Goal: Find specific fact: Find specific fact

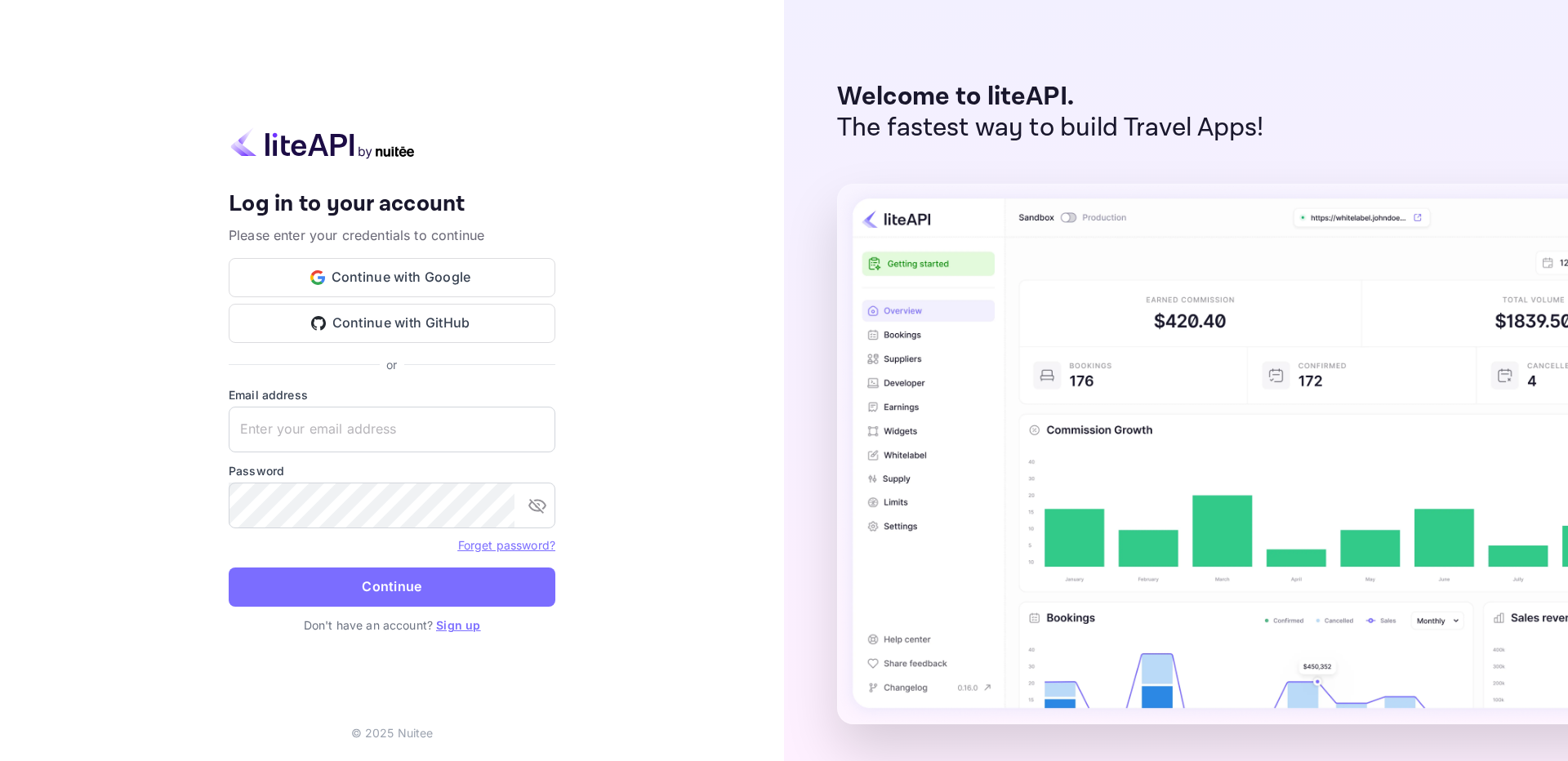
type input "[EMAIL_ADDRESS][DOMAIN_NAME]"
click at [440, 571] on button "Continue" at bounding box center [392, 587] width 327 height 39
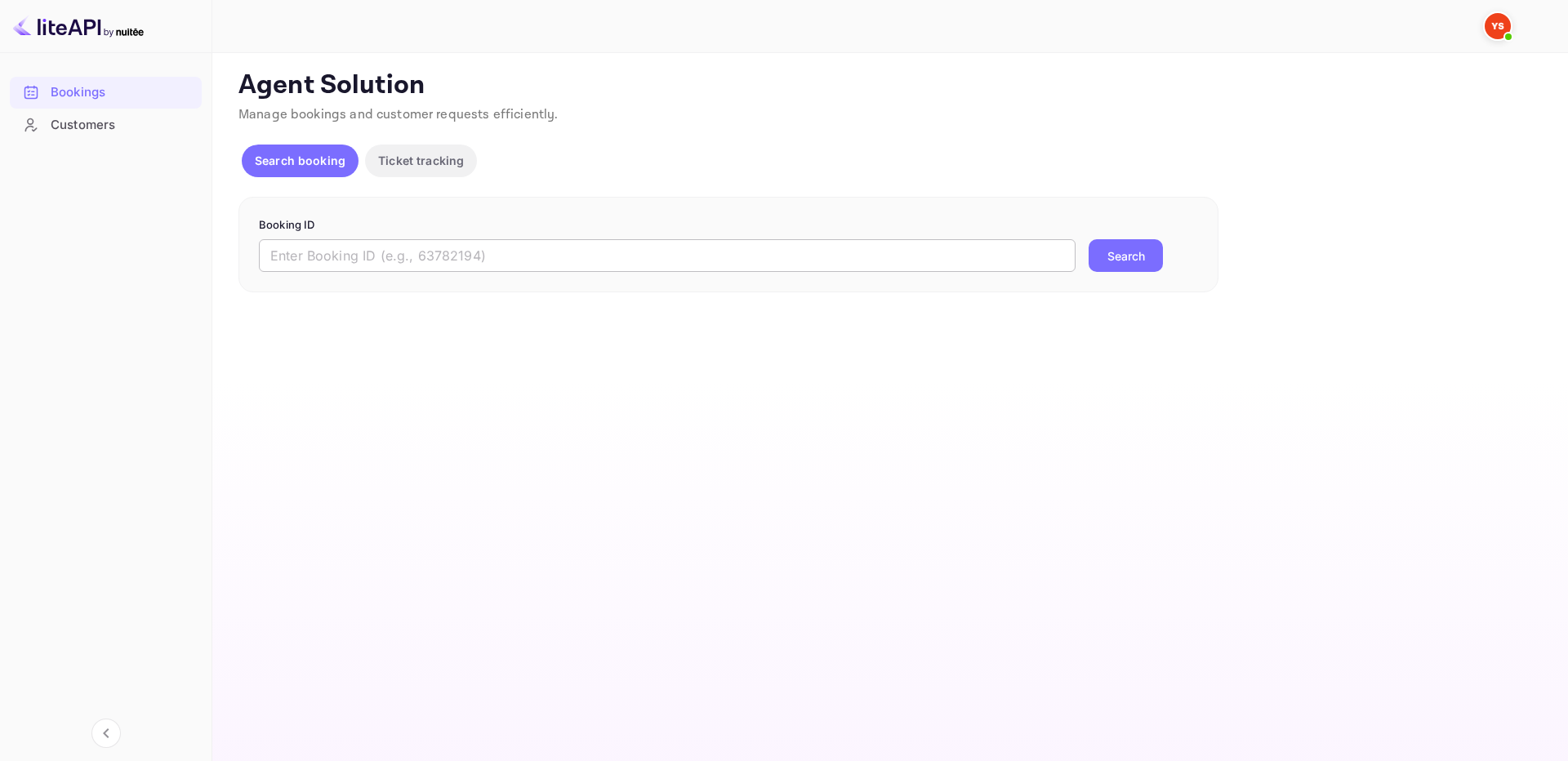
click at [584, 258] on input "text" at bounding box center [667, 256] width 817 height 33
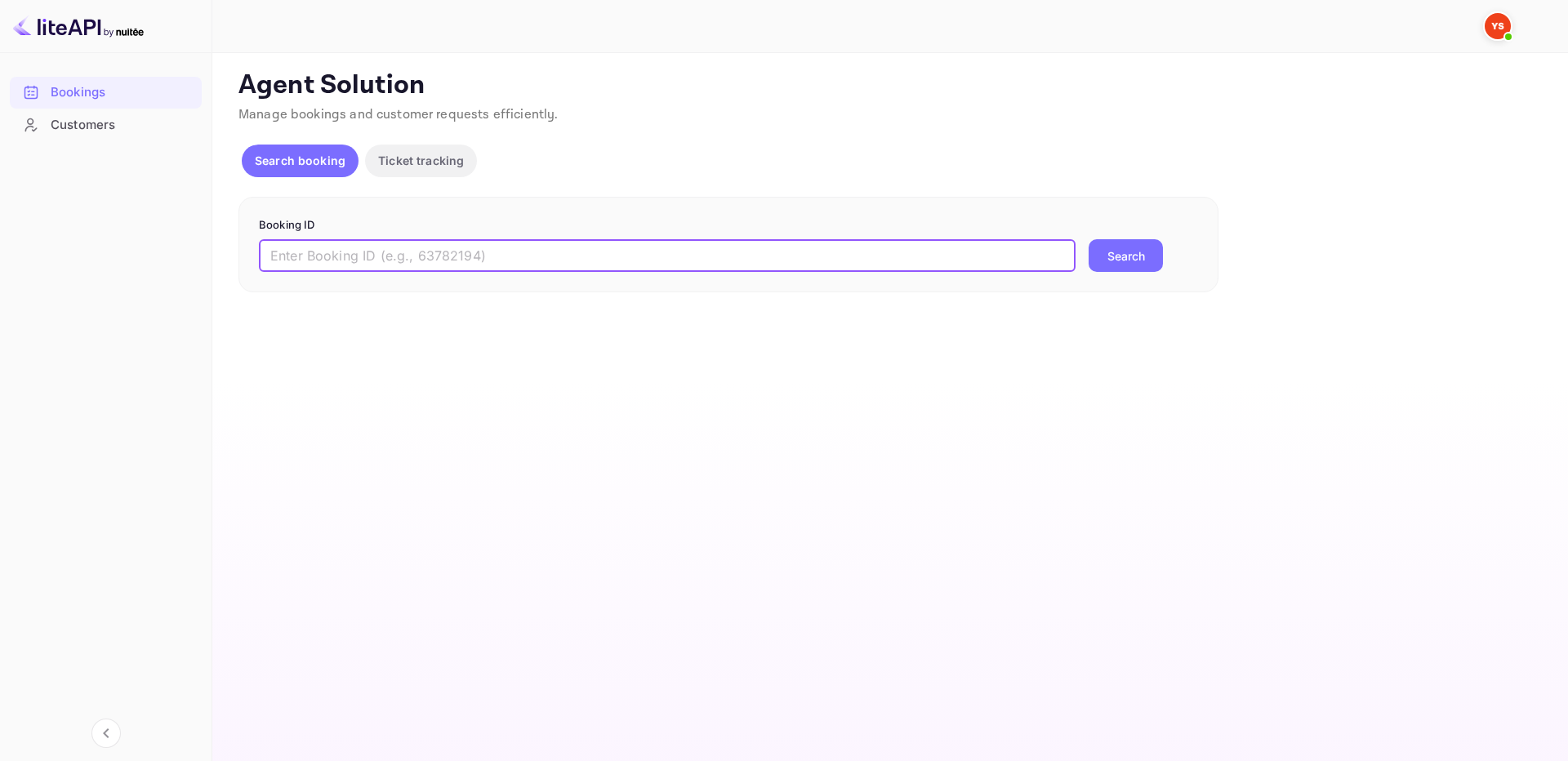
paste input "9824451"
type input "9824451"
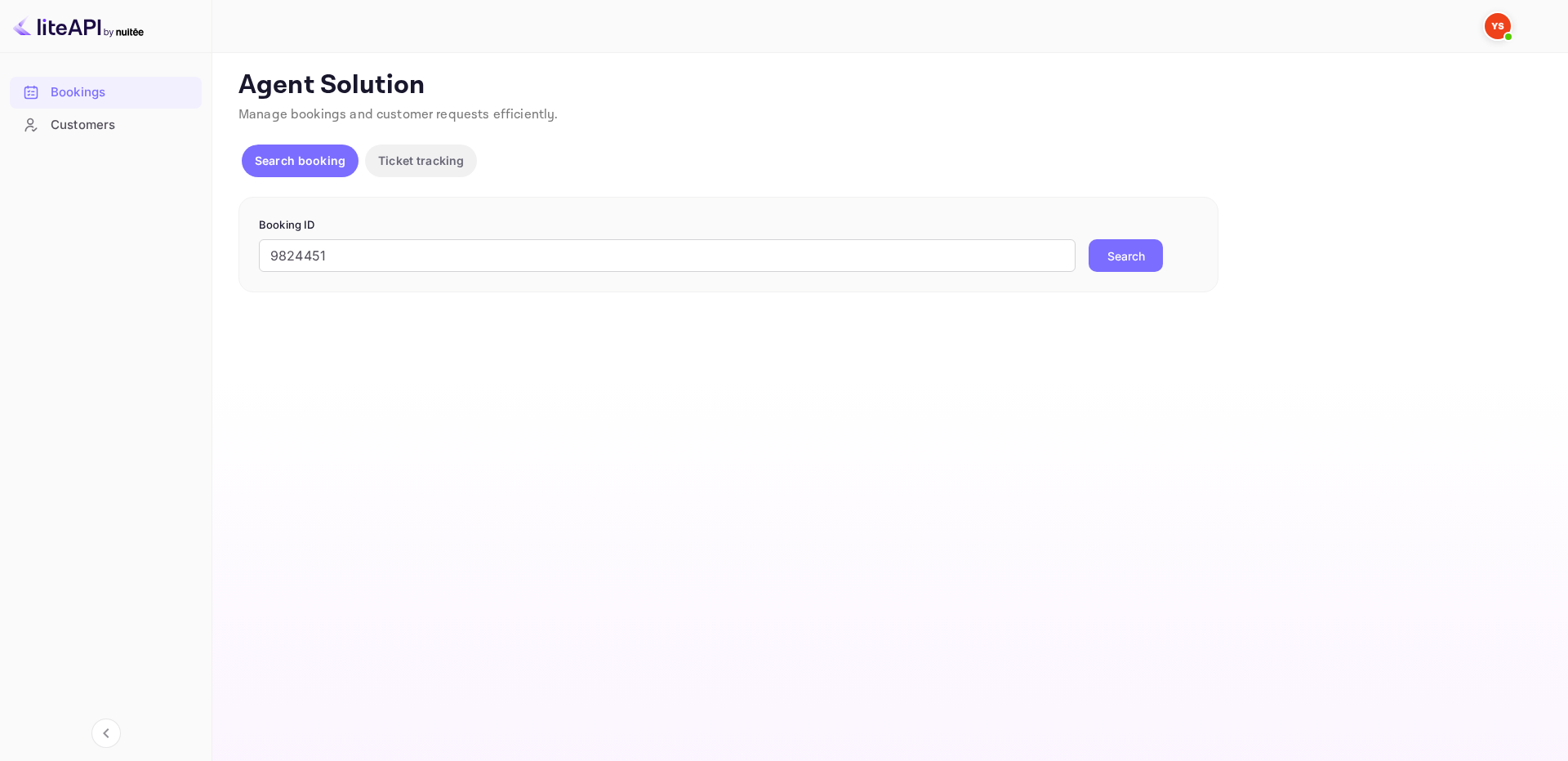
drag, startPoint x: 1097, startPoint y: 254, endPoint x: 1115, endPoint y: 193, distance: 63.6
click at [1097, 253] on button "Search" at bounding box center [1126, 256] width 74 height 33
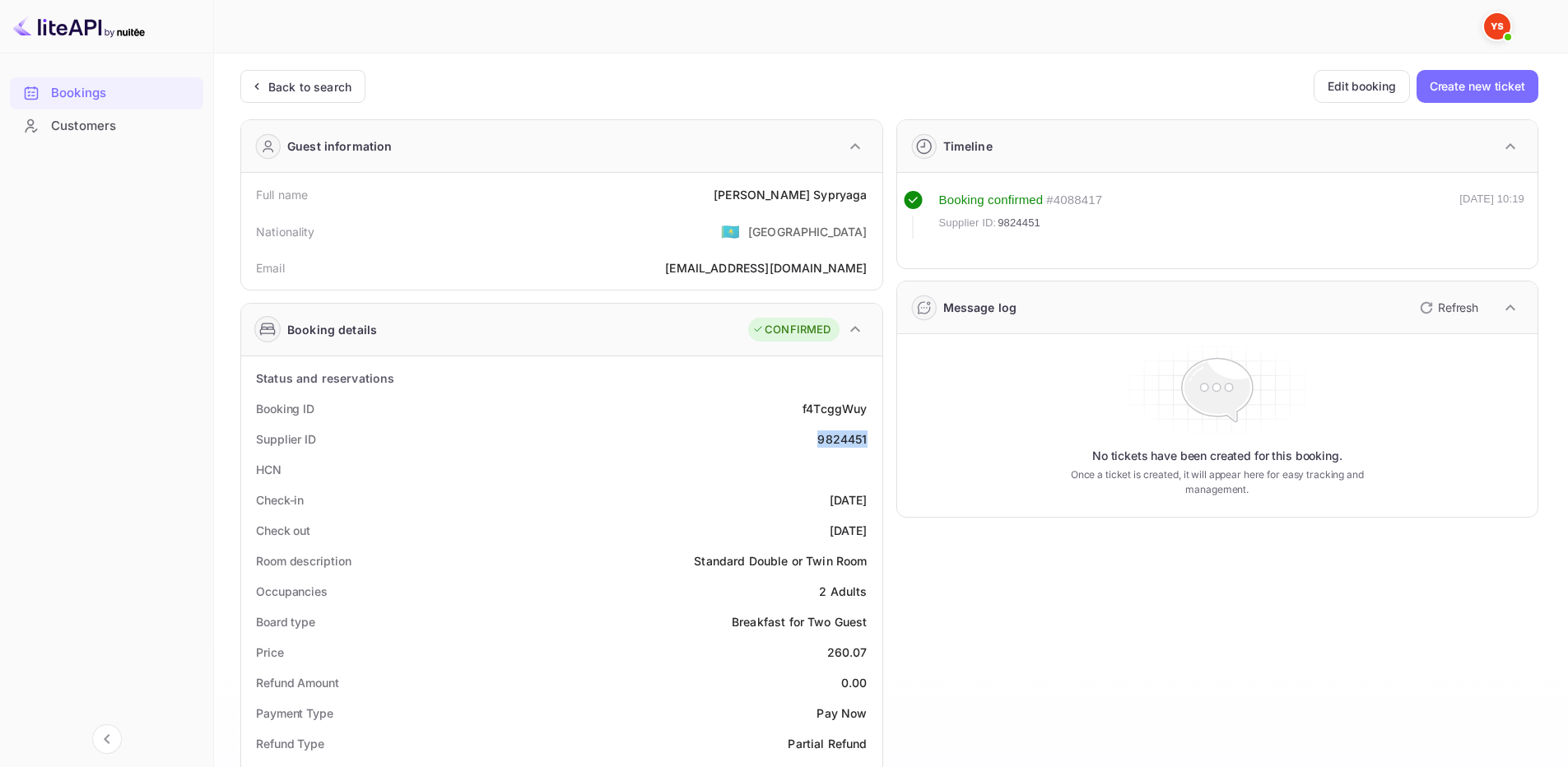
drag, startPoint x: 804, startPoint y: 439, endPoint x: 871, endPoint y: 441, distance: 67.0
click at [871, 441] on div "Supplier ID 9824451" at bounding box center [562, 439] width 628 height 30
copy div "9824451"
click at [754, 194] on div "Full name [PERSON_NAME]" at bounding box center [562, 194] width 628 height 30
drag, startPoint x: 751, startPoint y: 195, endPoint x: 874, endPoint y: 198, distance: 123.0
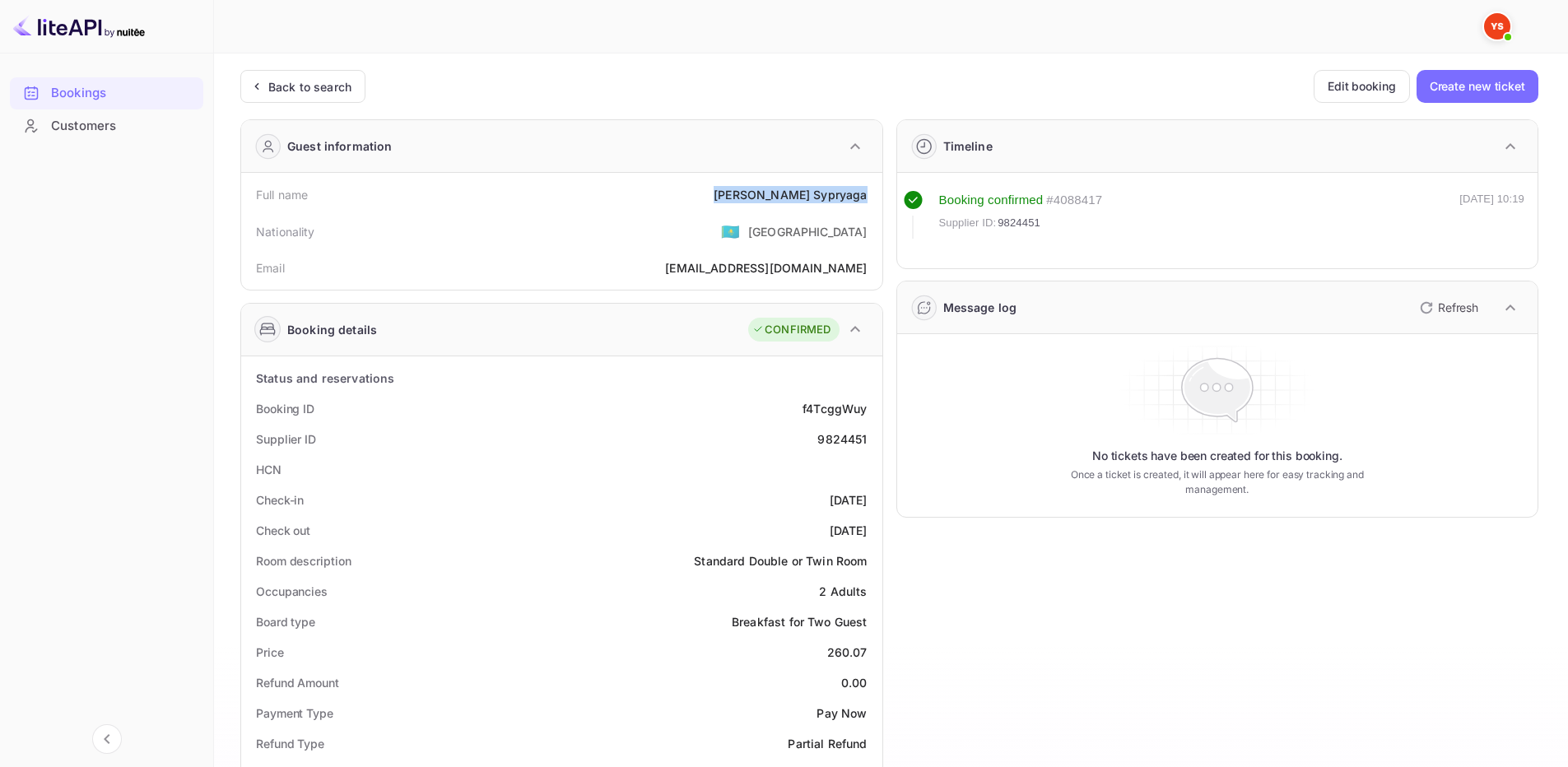
click at [874, 198] on div "Full name [PERSON_NAME]" at bounding box center [562, 194] width 628 height 30
copy div "[PERSON_NAME]"
drag, startPoint x: 821, startPoint y: 651, endPoint x: 871, endPoint y: 654, distance: 50.1
click at [871, 654] on div "Price 260.07" at bounding box center [562, 652] width 628 height 30
copy div "260.07"
